Goal: Feedback & Contribution: Submit feedback/report problem

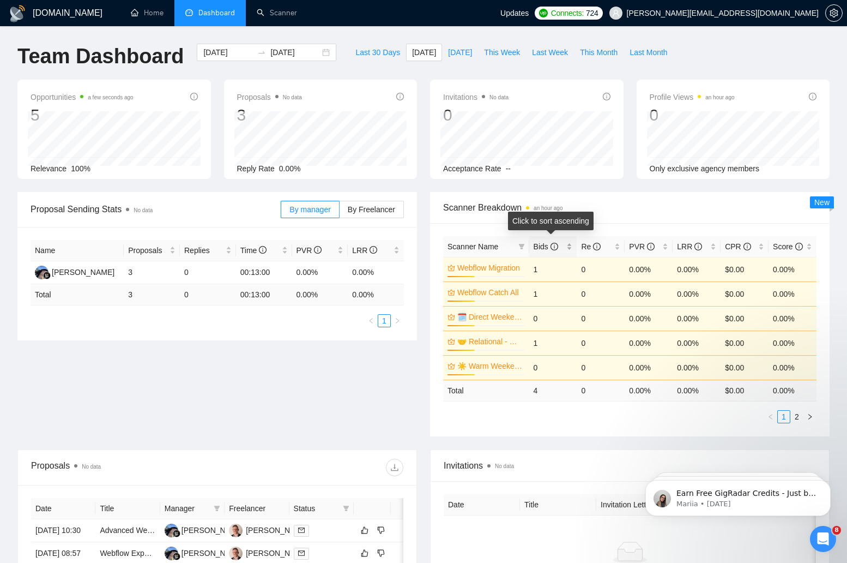
click at [552, 243] on icon "info-circle" at bounding box center [555, 247] width 8 height 8
click at [570, 244] on div "Bids" at bounding box center [553, 246] width 39 height 12
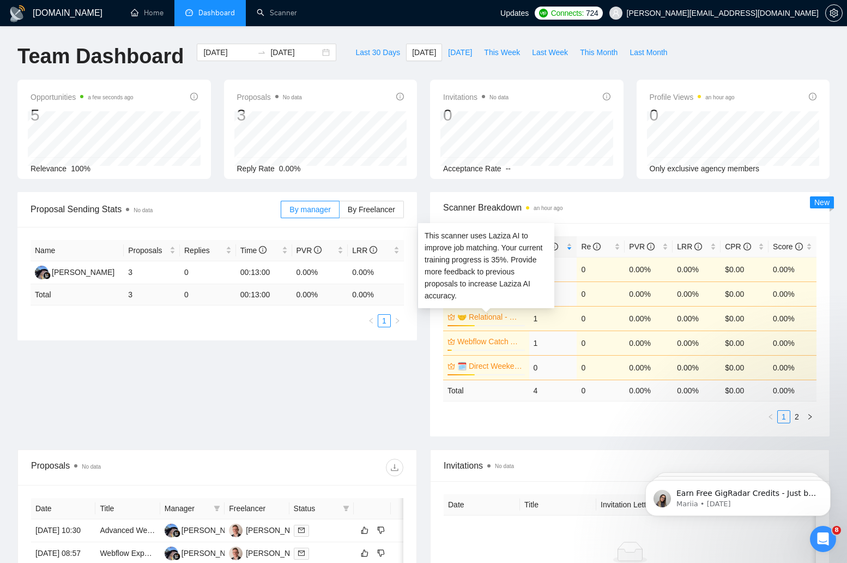
click at [478, 314] on link "🤝 Relational - US Only" at bounding box center [489, 317] width 65 height 12
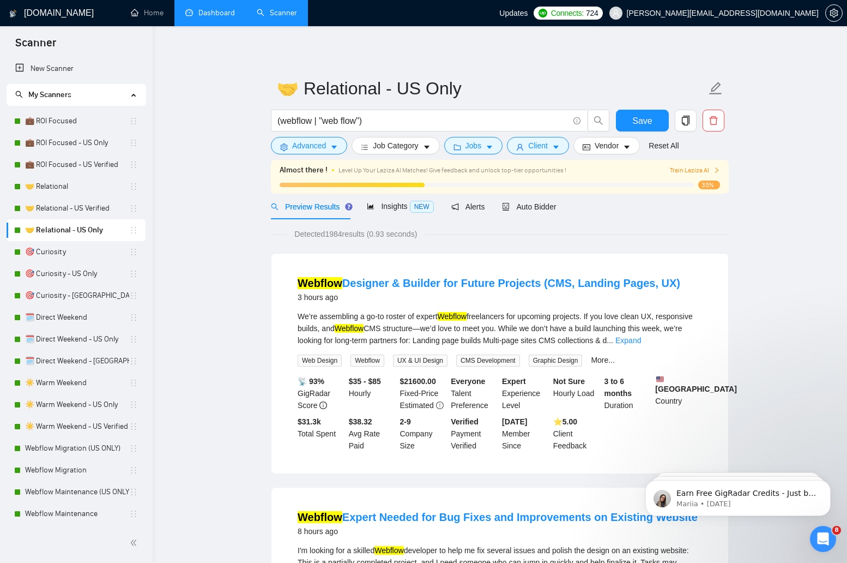
click at [188, 12] on link "Dashboard" at bounding box center [210, 12] width 50 height 9
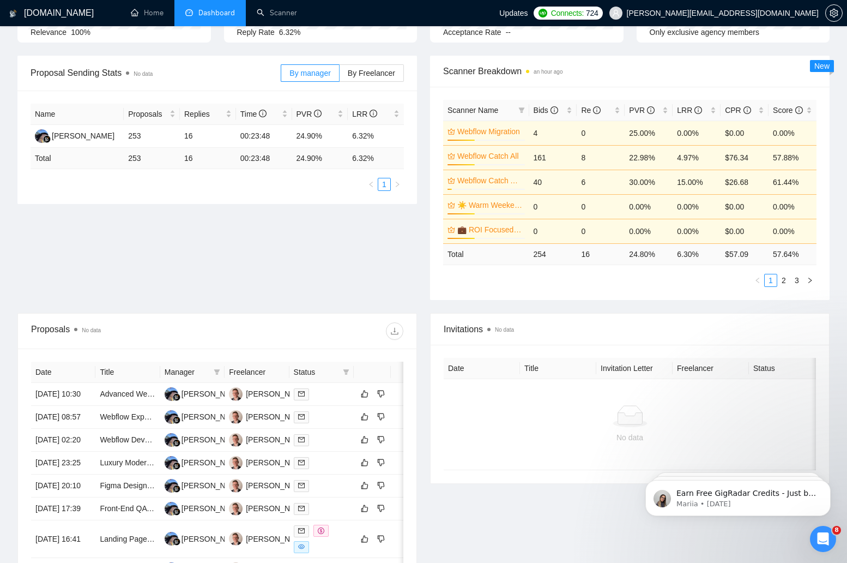
scroll to position [167, 0]
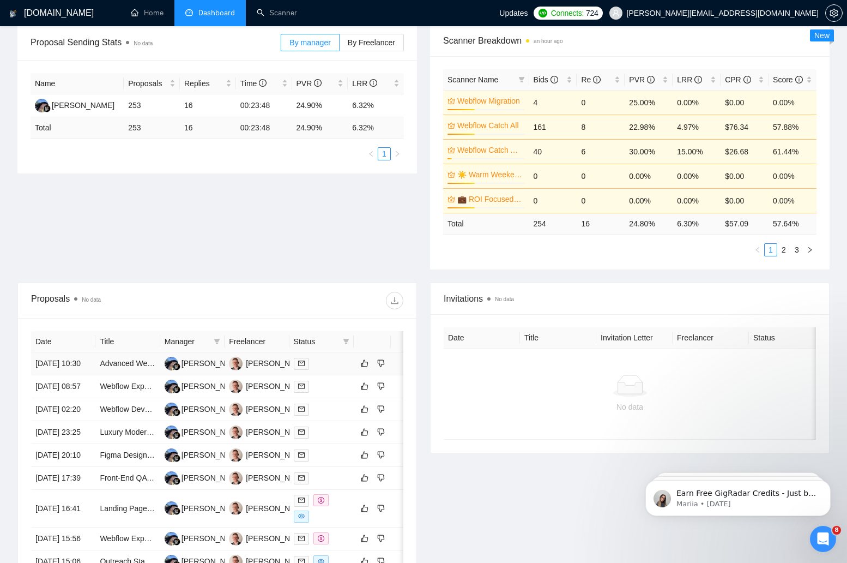
click at [333, 366] on div at bounding box center [322, 363] width 56 height 13
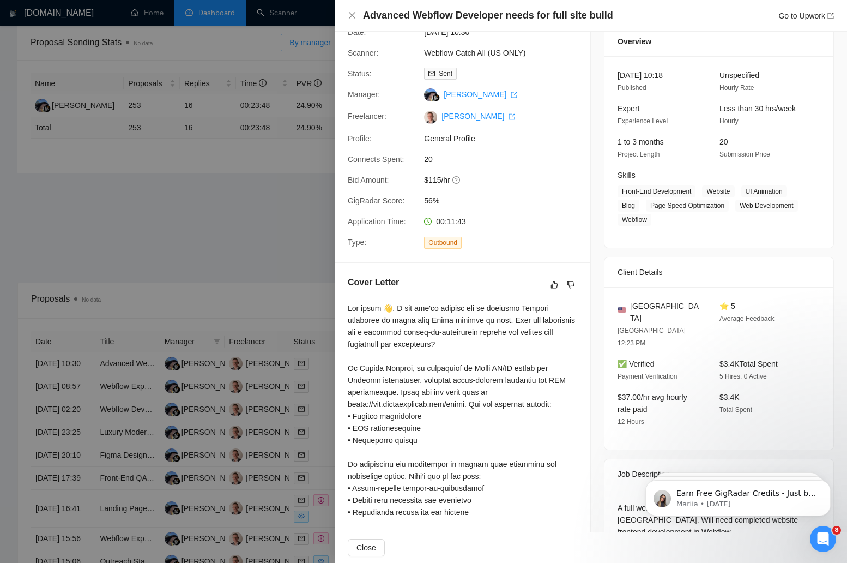
scroll to position [0, 0]
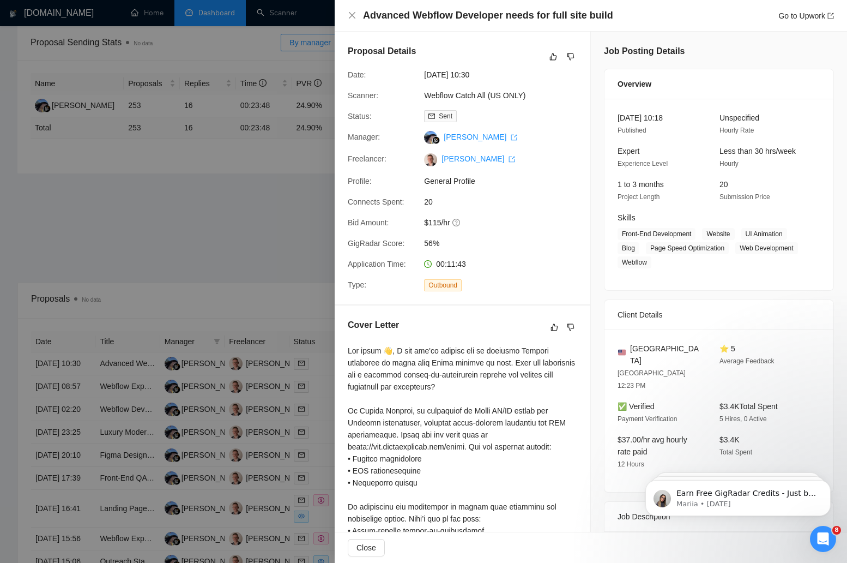
click at [257, 209] on div at bounding box center [423, 281] width 847 height 563
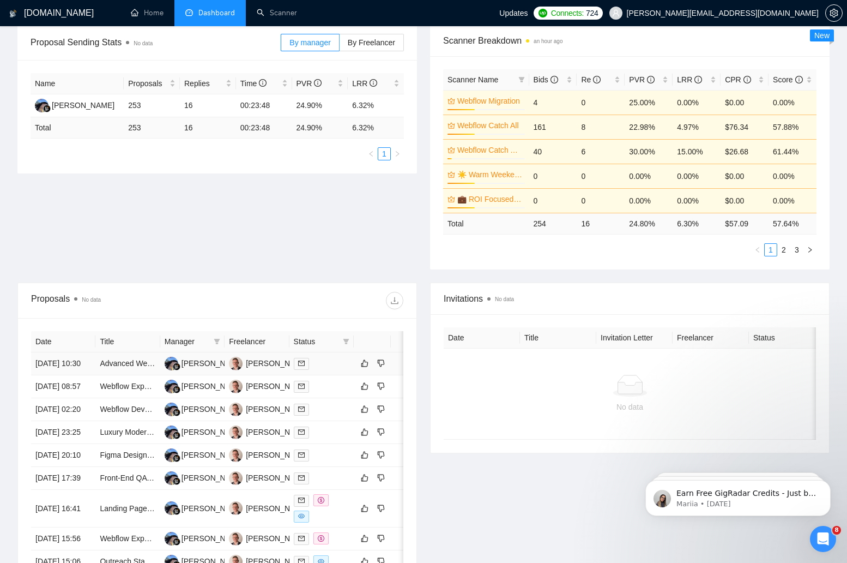
click at [79, 369] on td "12 Aug, 2025 10:30" at bounding box center [63, 363] width 64 height 23
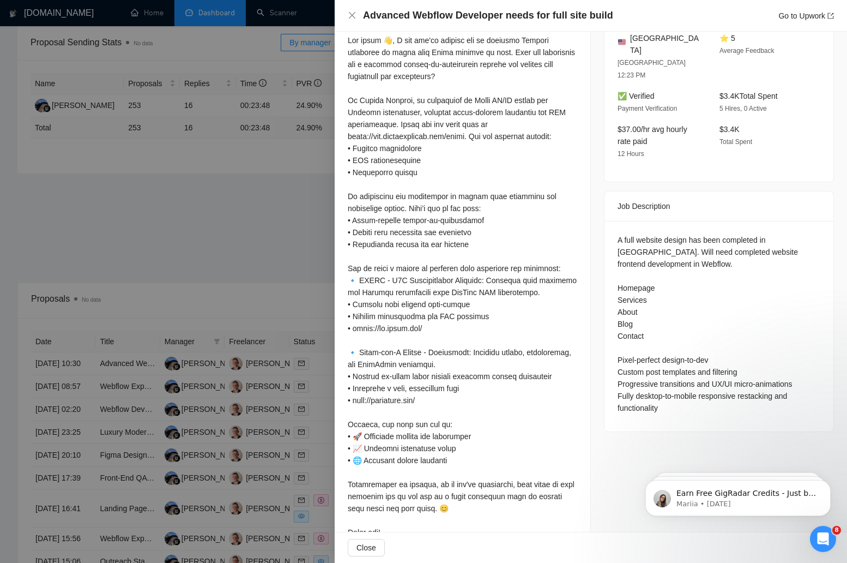
scroll to position [370, 0]
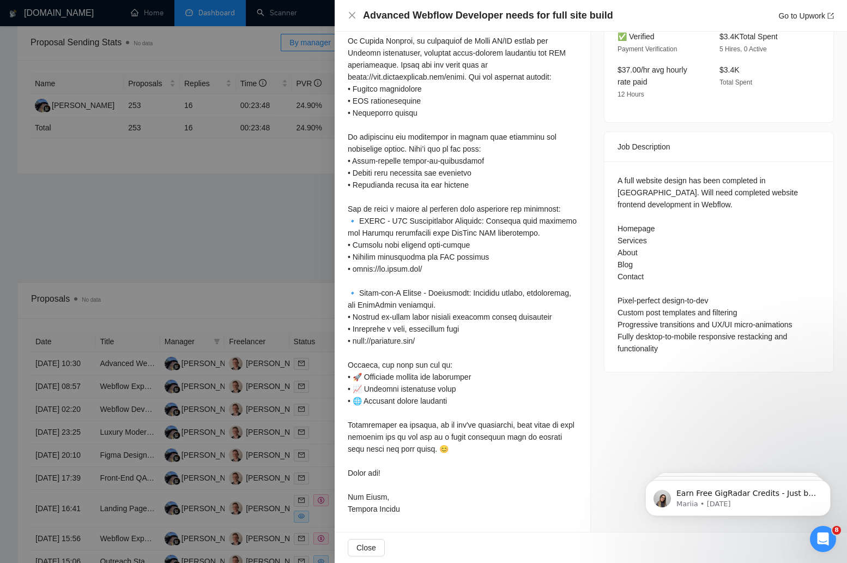
click at [140, 263] on div at bounding box center [423, 281] width 847 height 563
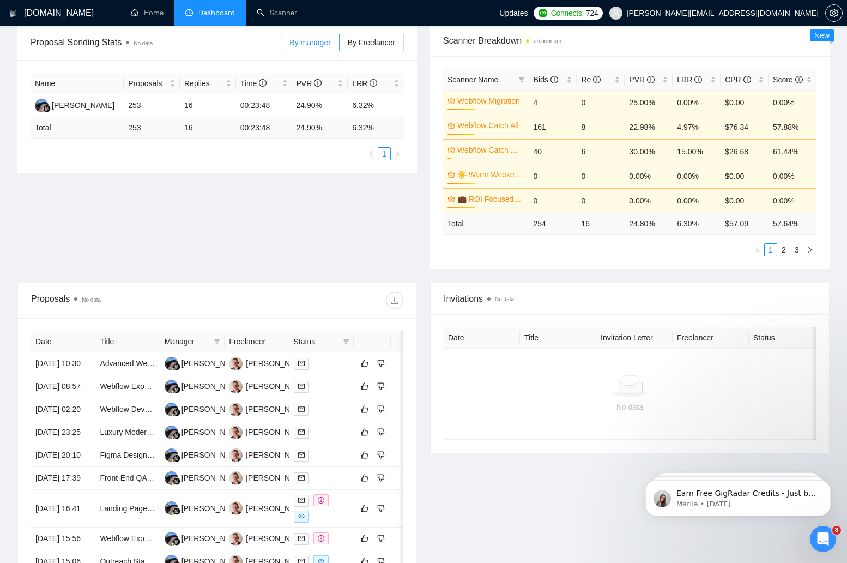
click at [201, 16] on span "Dashboard" at bounding box center [216, 12] width 37 height 9
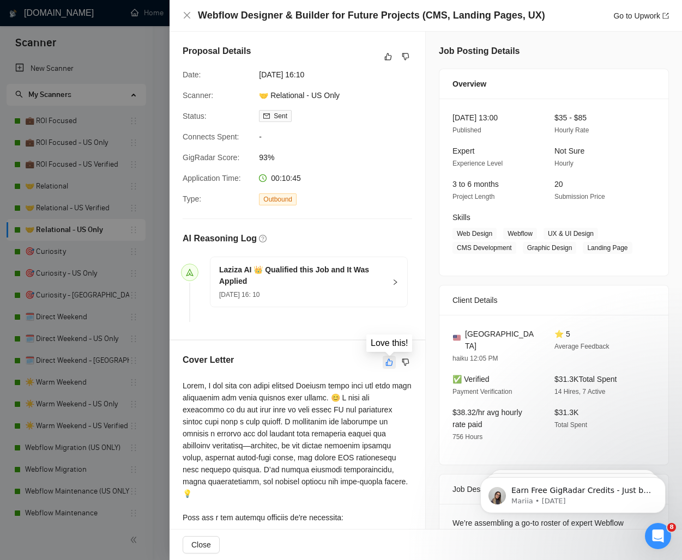
click at [390, 362] on icon "like" at bounding box center [389, 362] width 8 height 9
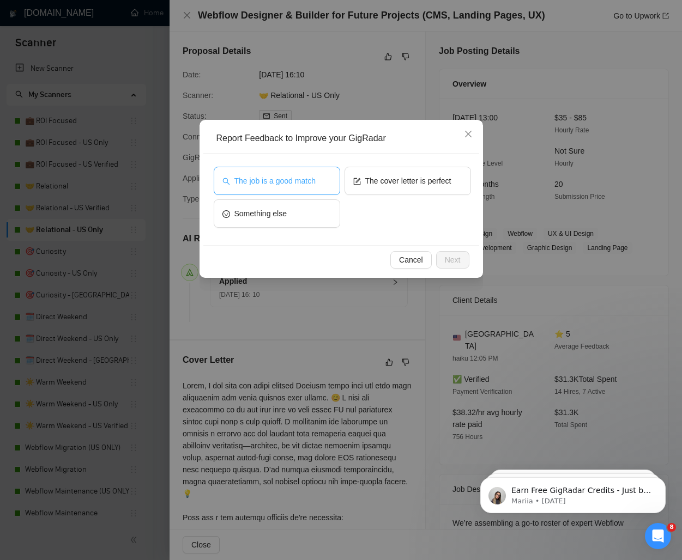
click at [302, 187] on button "The job is a good match" at bounding box center [277, 181] width 126 height 28
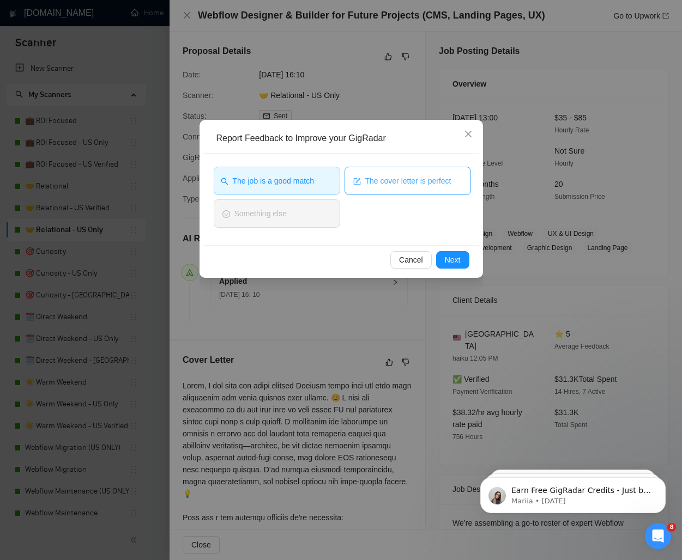
click at [375, 186] on span "The cover letter is perfect" at bounding box center [408, 181] width 86 height 12
click at [451, 257] on span "Next" at bounding box center [453, 260] width 16 height 12
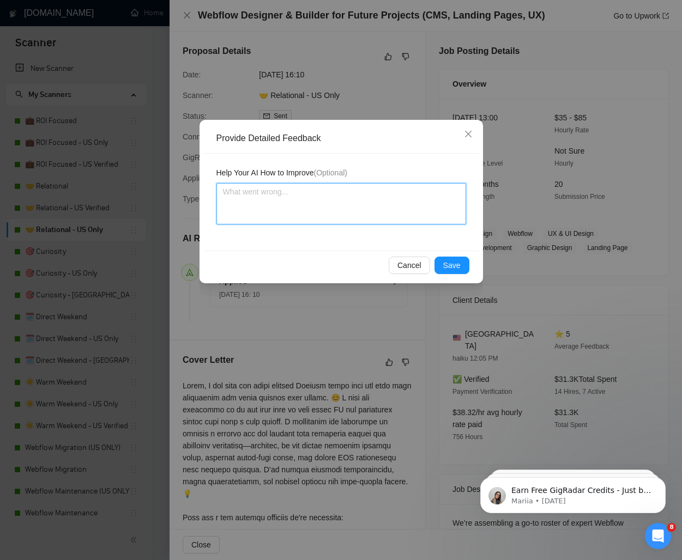
click at [346, 204] on textarea at bounding box center [341, 203] width 250 height 41
paste textarea "Overall, the cover letter was really good. A couple of things I might recommend…"
type textarea "Overall, the cover letter was really good. A couple of things I might recommend…"
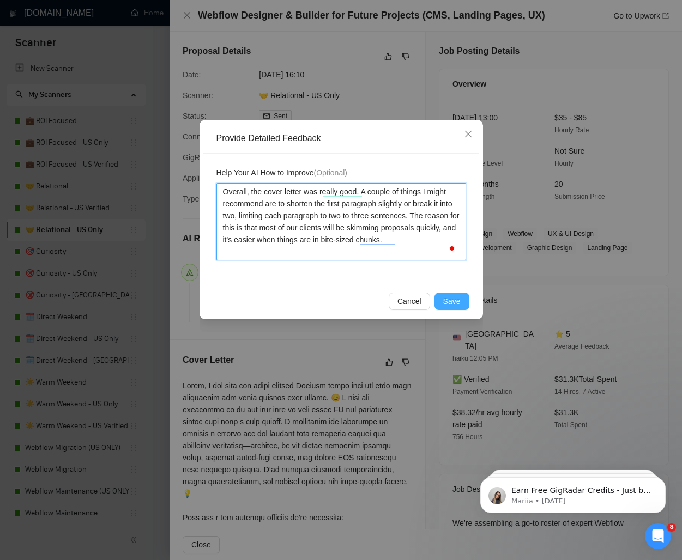
type textarea "Overall, the cover letter was really good. A couple of things I might recommend…"
click at [460, 301] on button "Save" at bounding box center [452, 301] width 35 height 17
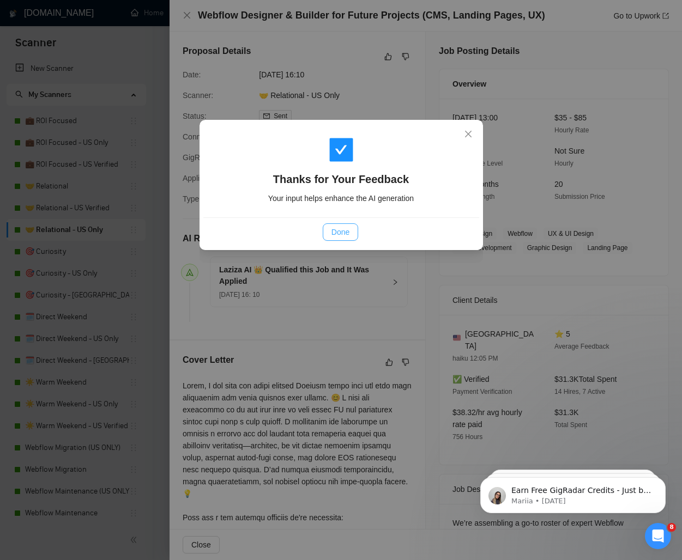
click at [333, 229] on span "Done" at bounding box center [340, 232] width 18 height 12
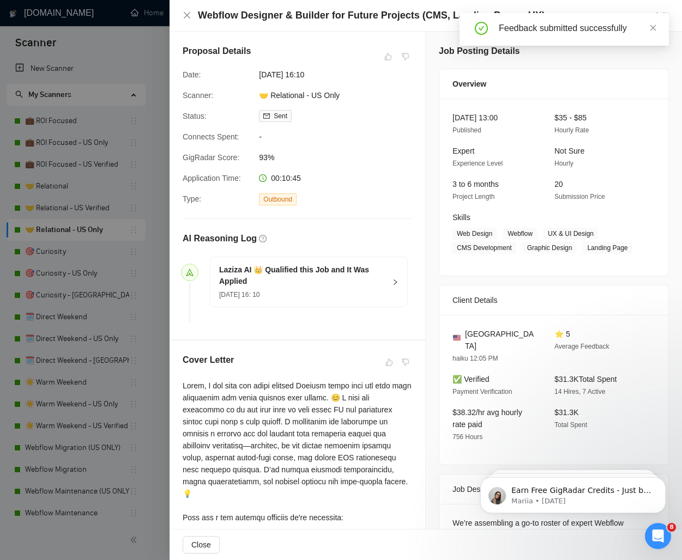
click at [161, 158] on div at bounding box center [341, 280] width 682 height 560
